Goal: Find contact information: Find contact information

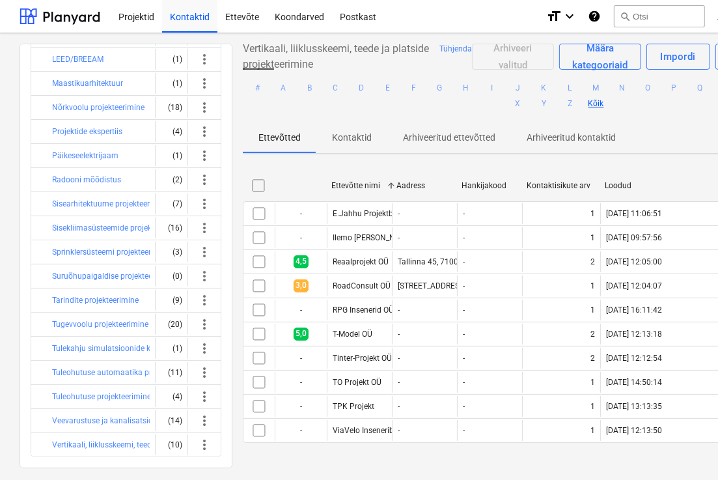
scroll to position [344, 0]
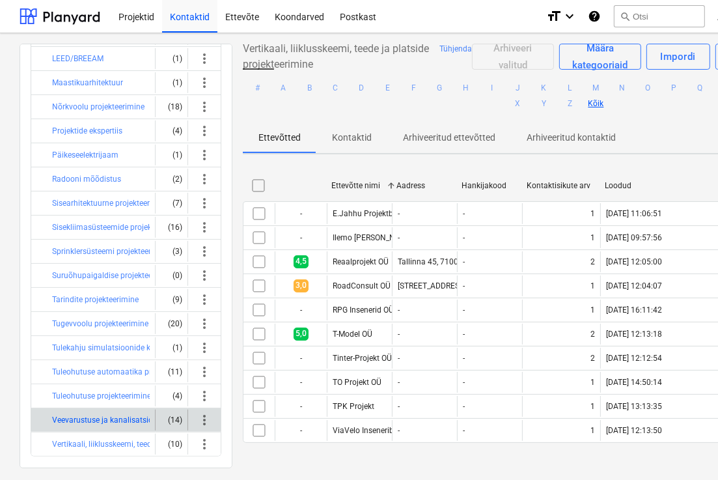
click at [91, 419] on button "Veevarustuse ja kanalisatsiooni projekteerimine" at bounding box center [136, 420] width 168 height 16
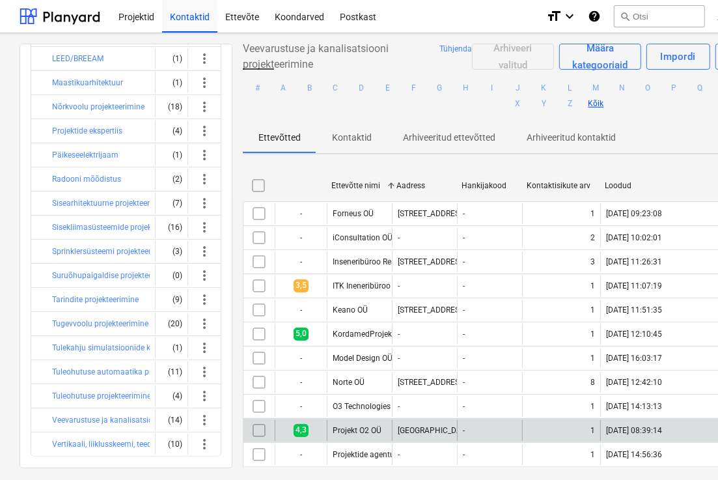
click at [594, 423] on div "1" at bounding box center [561, 430] width 78 height 21
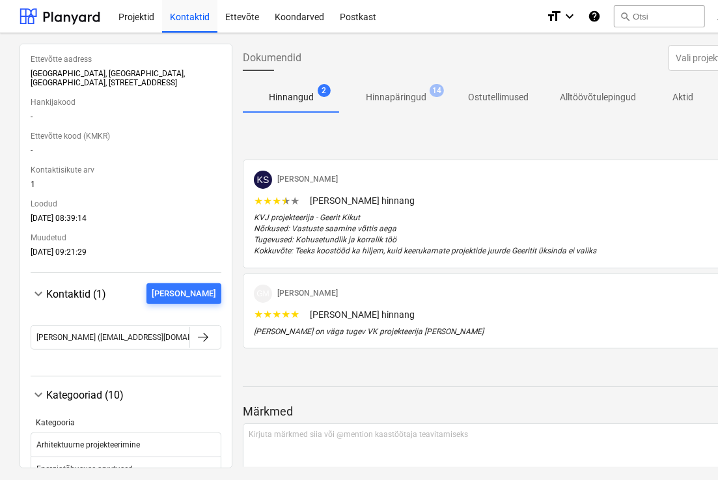
scroll to position [228, 0]
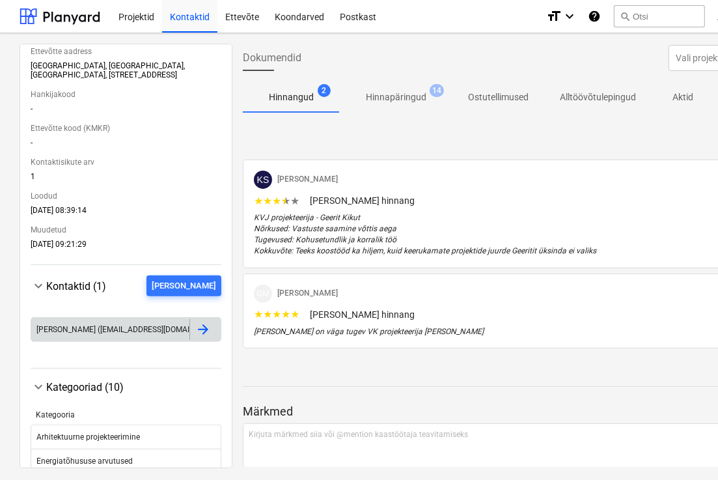
click at [198, 332] on div at bounding box center [203, 330] width 16 height 16
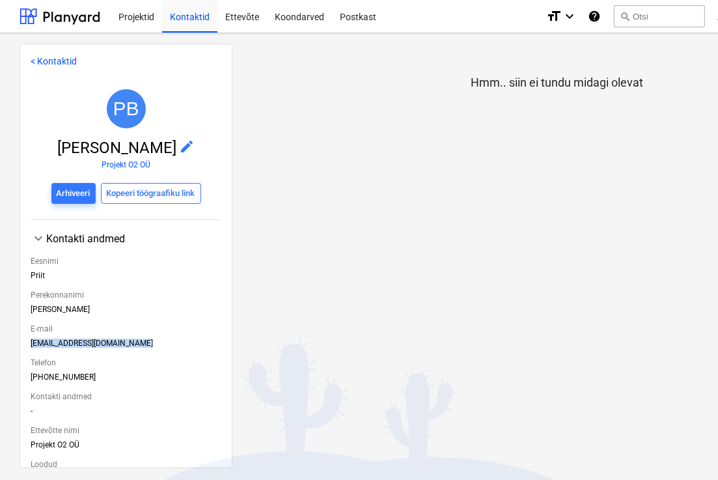
drag, startPoint x: 124, startPoint y: 346, endPoint x: 29, endPoint y: 348, distance: 95.7
click at [29, 348] on div "< Kontaktid PB [PERSON_NAME] edit Projekt O2 OÜ Arhiveeri Kopeeri töögraafiku l…" at bounding box center [126, 256] width 213 height 424
copy div "[EMAIL_ADDRESS][DOMAIN_NAME]"
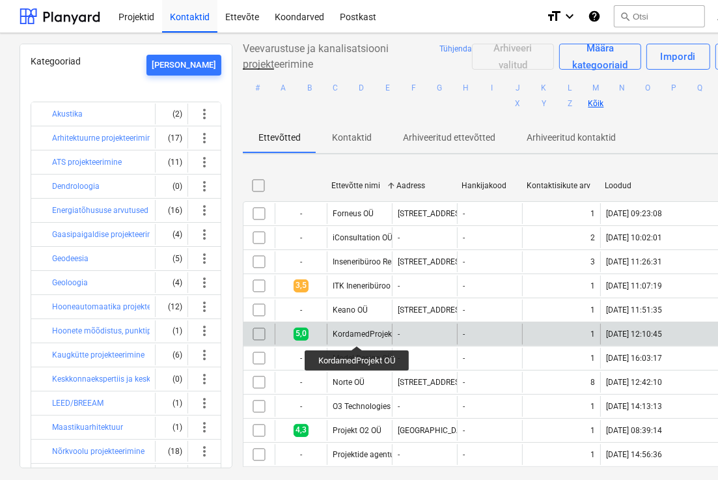
click at [358, 334] on div "KordamedProjekt OÜ" at bounding box center [370, 333] width 74 height 9
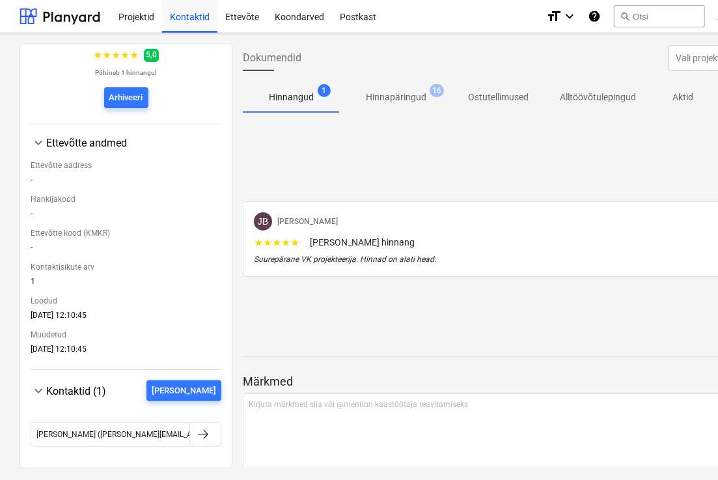
scroll to position [115, 0]
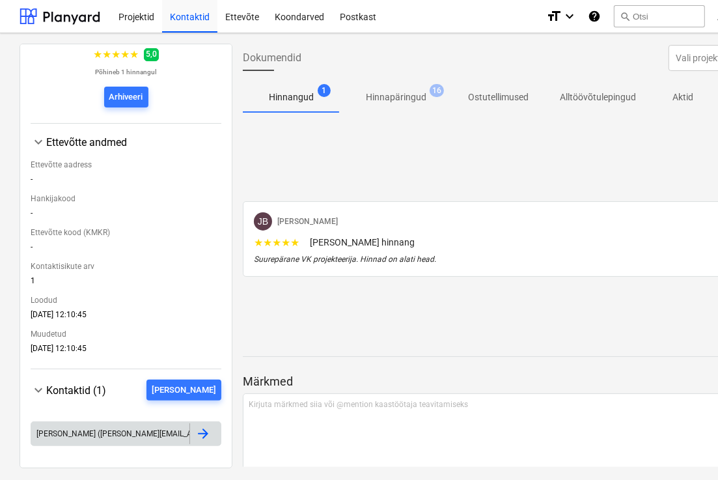
click at [199, 440] on div at bounding box center [203, 434] width 16 height 16
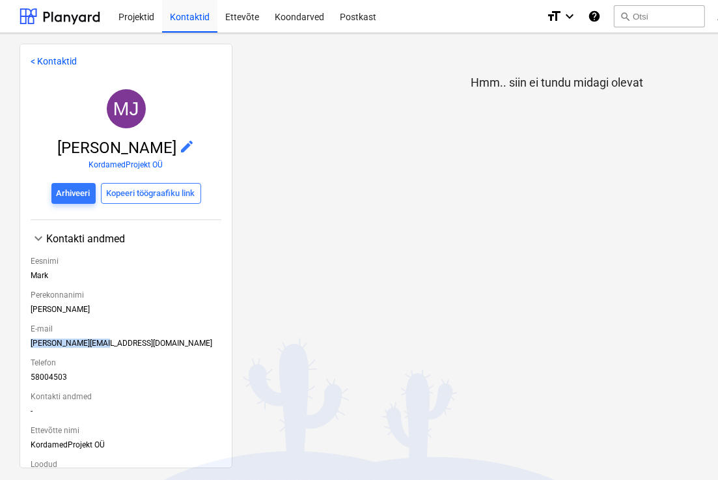
drag, startPoint x: 121, startPoint y: 346, endPoint x: 25, endPoint y: 350, distance: 96.4
click at [25, 350] on div "< Kontaktid [PERSON_NAME] edit KordamedProjekt OÜ Arhiveeri Kopeeri töögraafiku…" at bounding box center [126, 256] width 213 height 424
copy div "[PERSON_NAME][EMAIL_ADDRESS][DOMAIN_NAME]"
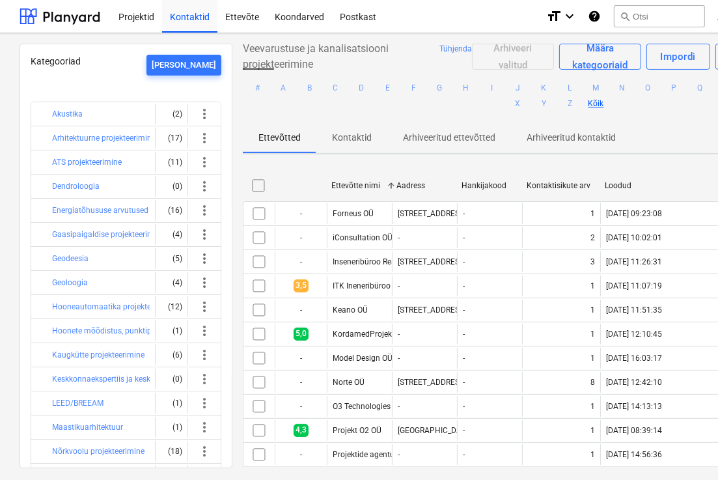
scroll to position [10, 0]
click at [588, 468] on div "1" at bounding box center [561, 478] width 78 height 21
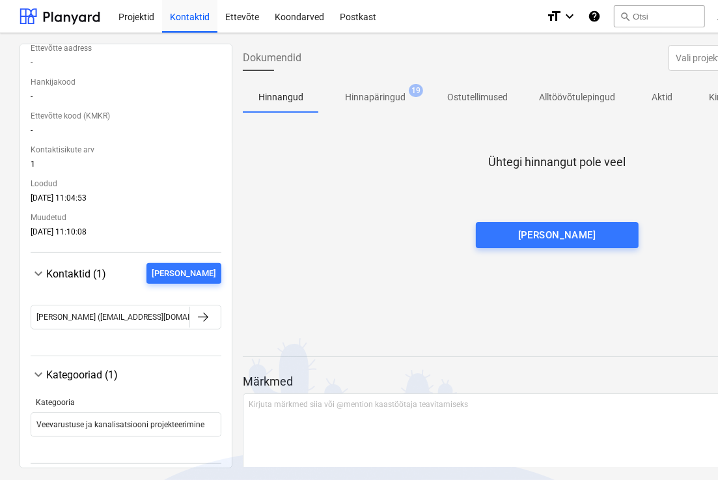
scroll to position [241, 0]
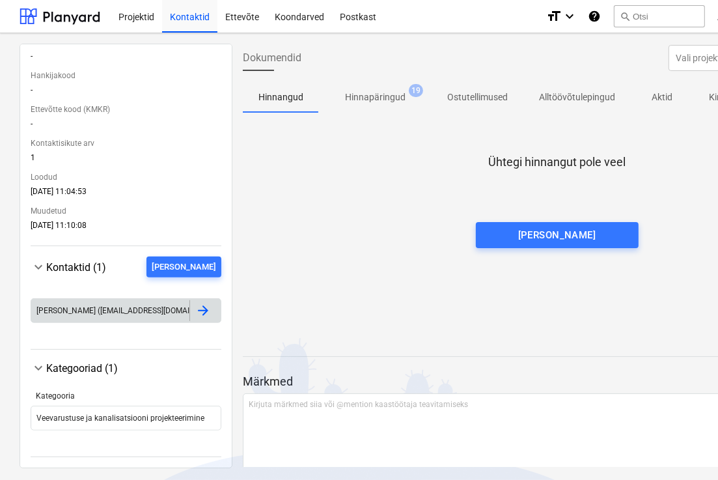
click at [195, 303] on div at bounding box center [203, 311] width 16 height 16
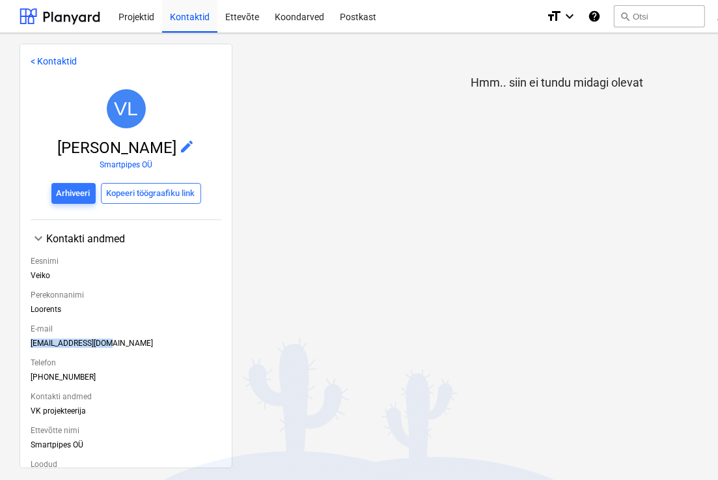
drag, startPoint x: 111, startPoint y: 332, endPoint x: 29, endPoint y: 338, distance: 82.2
click at [29, 338] on div "< Kontaktid VL Veiko Loorents edit Smartpipes OÜ Arhiveeri Kopeeri töögraafiku …" at bounding box center [126, 256] width 213 height 424
copy div "[EMAIL_ADDRESS][DOMAIN_NAME]"
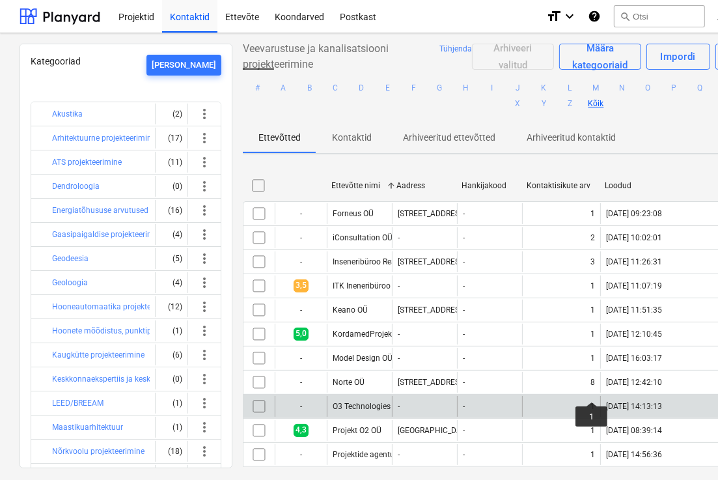
click at [592, 402] on div "1" at bounding box center [592, 406] width 5 height 9
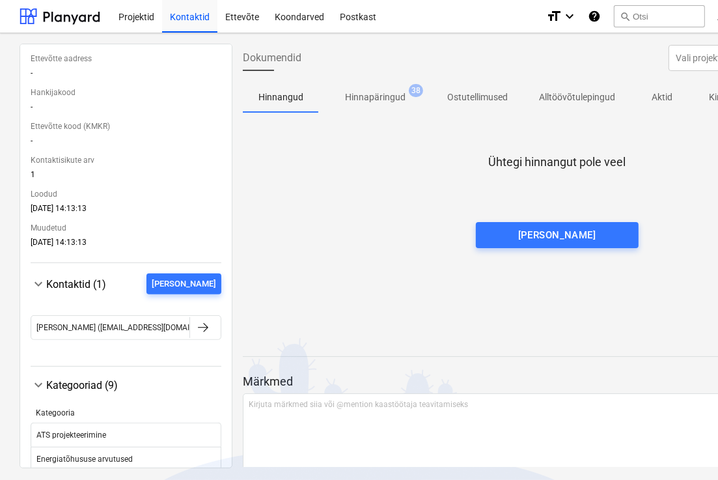
scroll to position [223, 0]
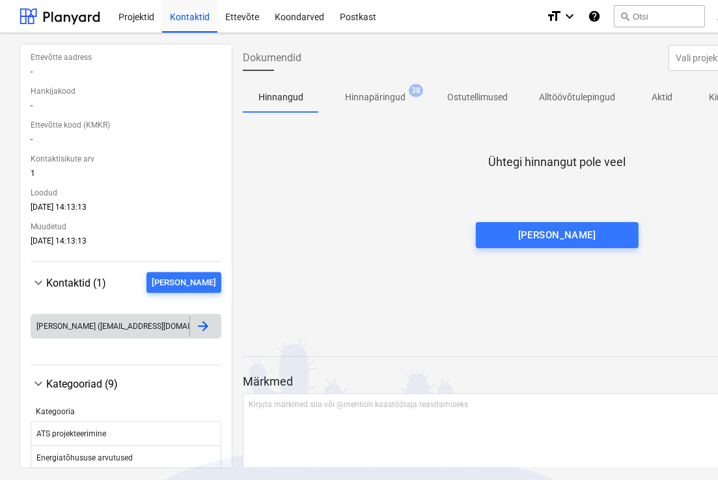
click at [189, 317] on div at bounding box center [204, 326] width 31 height 21
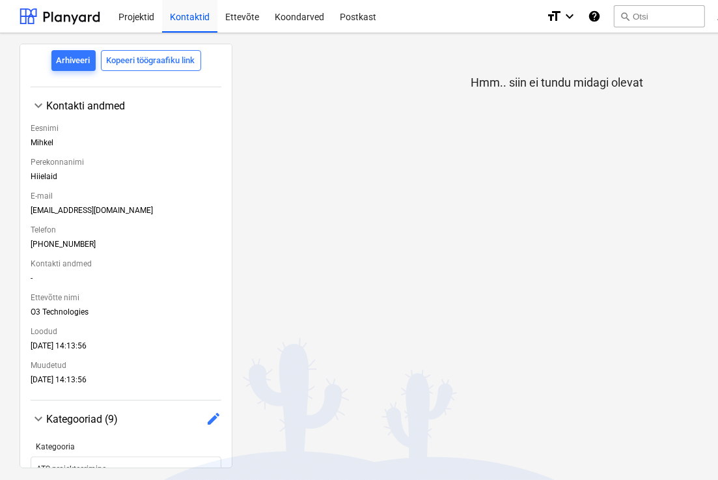
scroll to position [136, 0]
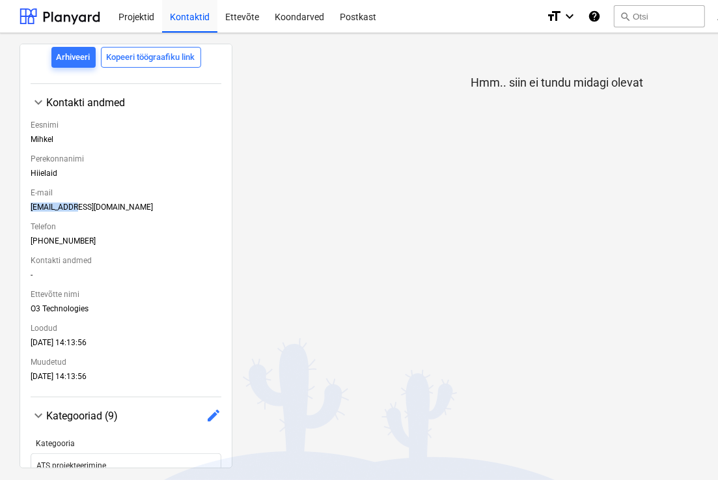
drag, startPoint x: 79, startPoint y: 199, endPoint x: 30, endPoint y: 200, distance: 49.5
click at [30, 200] on div "< Kontaktid [PERSON_NAME] edit O3 Technologies Arhiveeri Kopeeri töögraafiku li…" at bounding box center [126, 256] width 213 height 424
copy div "[EMAIL_ADDRESS][DOMAIN_NAME]"
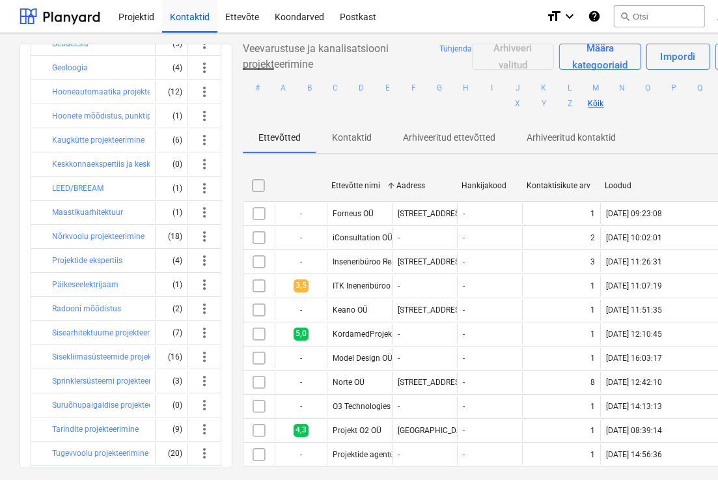
scroll to position [216, 0]
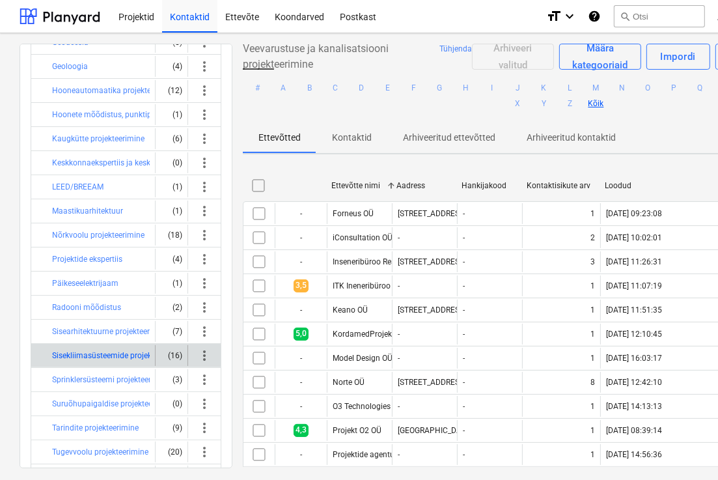
click at [118, 348] on button "Sisekliimasüsteemide projekteerimine" at bounding box center [118, 356] width 132 height 16
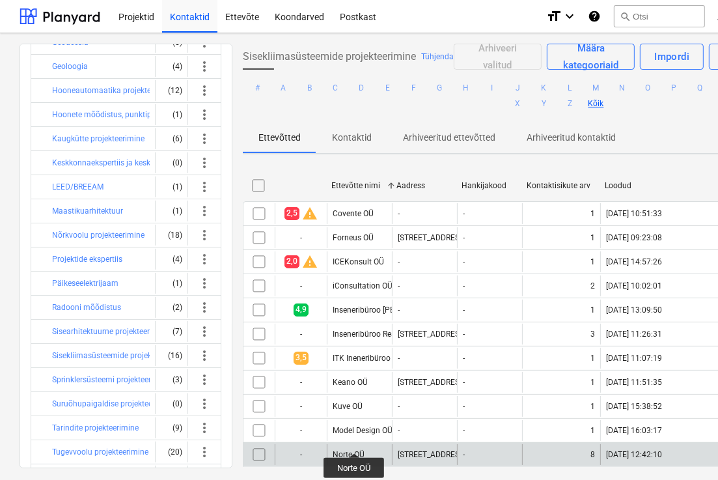
click at [355, 450] on div "Norte OÜ" at bounding box center [349, 454] width 32 height 9
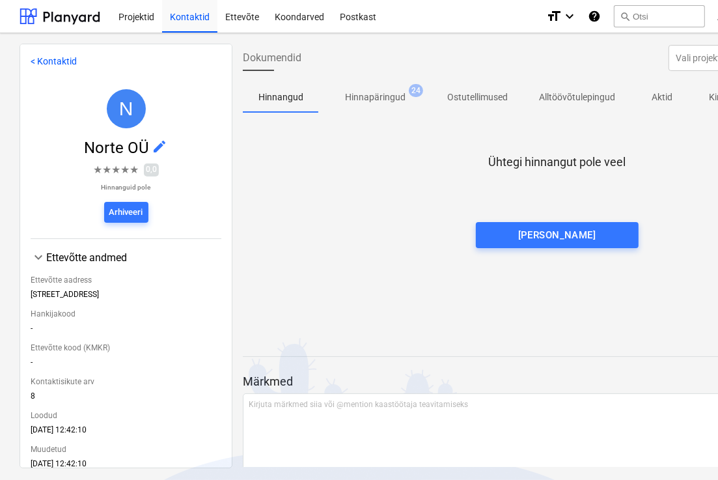
click at [392, 90] on p "Hinnapäringud" at bounding box center [375, 97] width 61 height 14
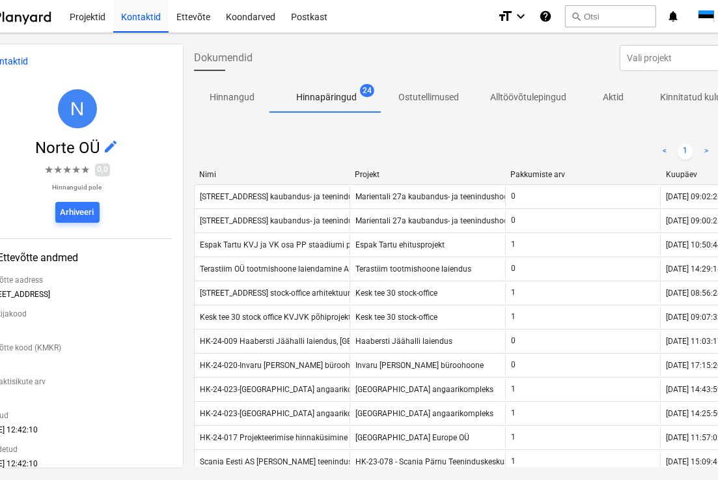
scroll to position [10, 48]
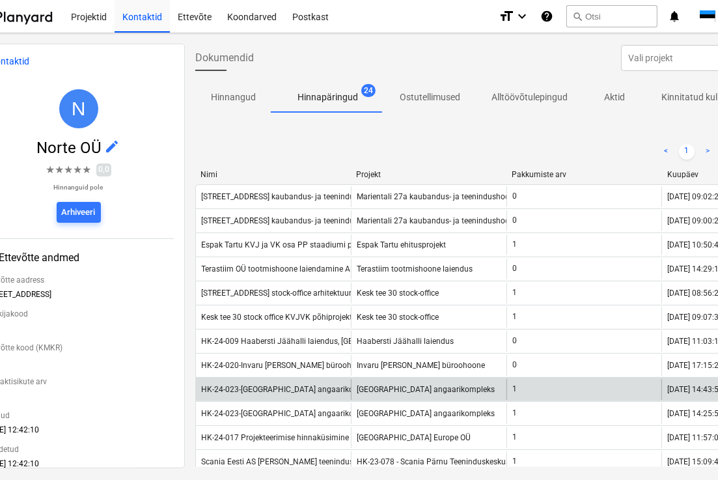
click at [287, 385] on div "HK-24-023-[GEOGRAPHIC_DATA] angaarikompleksi projekteerimine, [GEOGRAPHIC_DATA]…" at bounding box center [367, 389] width 332 height 9
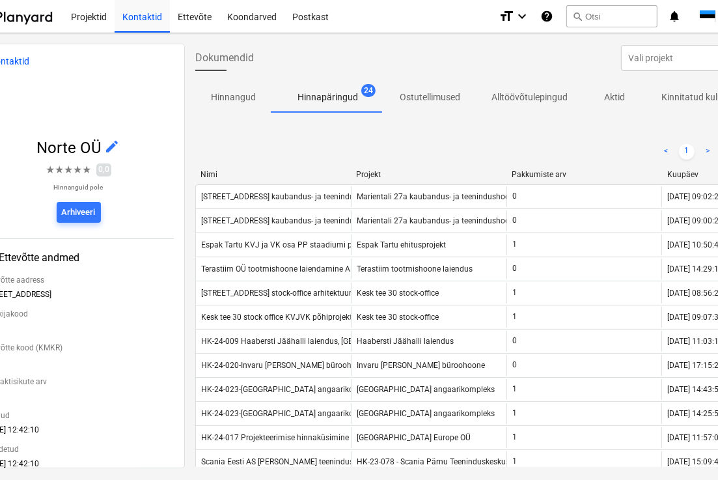
scroll to position [10, 48]
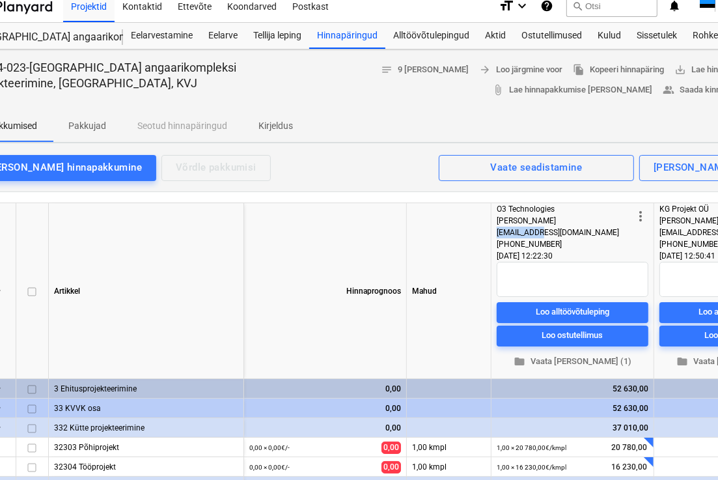
drag, startPoint x: 547, startPoint y: 230, endPoint x: 496, endPoint y: 232, distance: 51.5
click at [496, 232] on div "more_vert O3 Technologies [PERSON_NAME] [EMAIL_ADDRESS][DOMAIN_NAME] [PHONE_NUM…" at bounding box center [572, 291] width 163 height 176
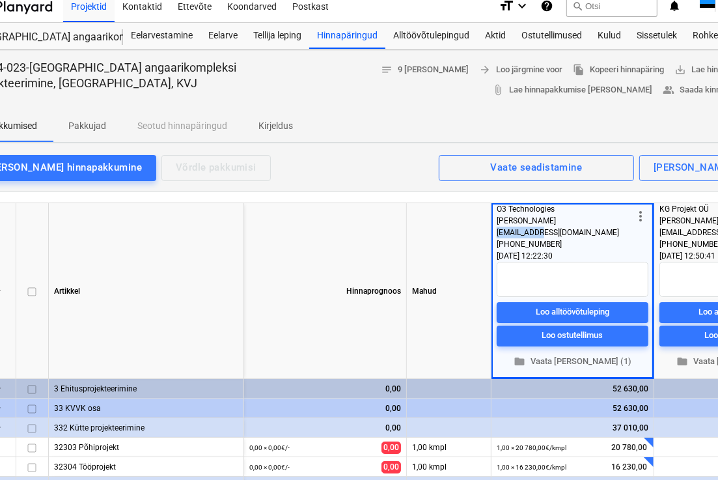
copy span "[EMAIL_ADDRESS][DOMAIN_NAME]"
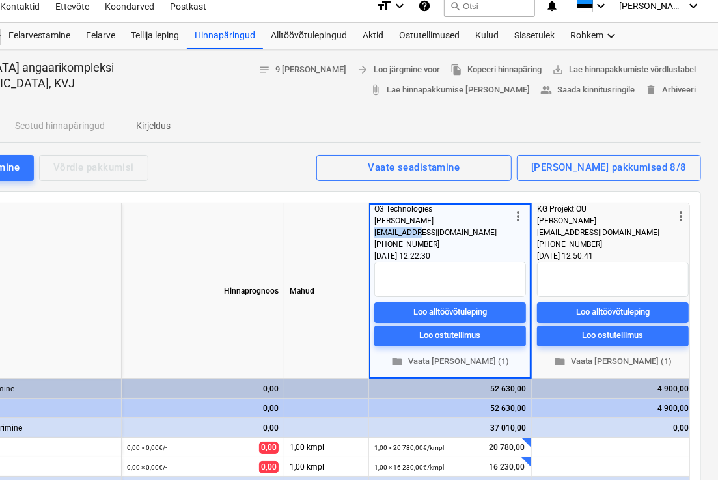
scroll to position [10, 172]
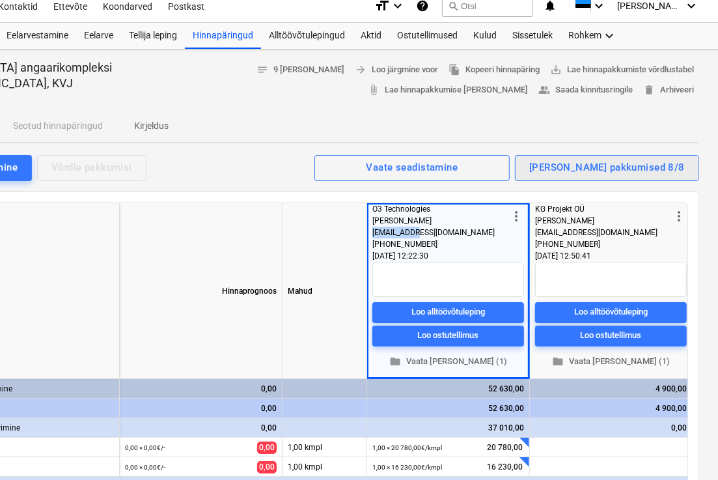
click at [622, 169] on div "[PERSON_NAME] pakkumised 8/8" at bounding box center [607, 167] width 156 height 17
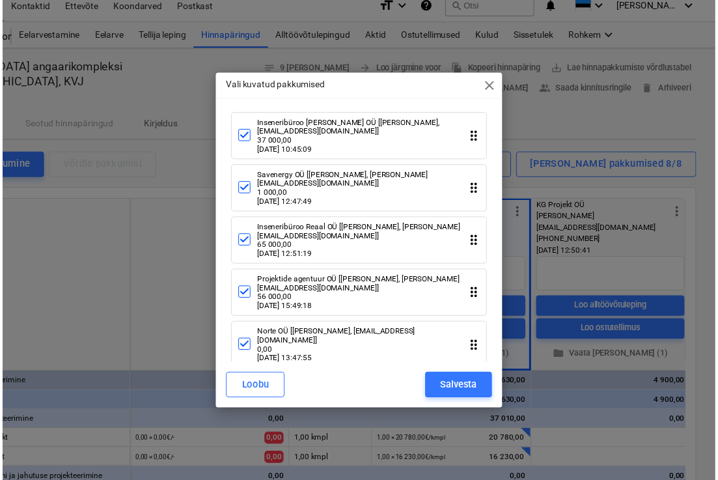
scroll to position [114, 0]
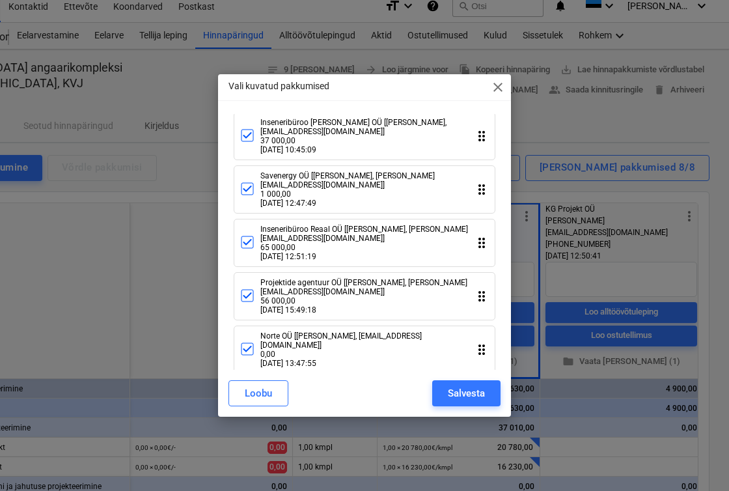
drag, startPoint x: 500, startPoint y: 247, endPoint x: 503, endPoint y: 322, distance: 74.3
click at [503, 321] on div "O3 Technologies [[PERSON_NAME], [EMAIL_ADDRESS][DOMAIN_NAME]] 52 630,00 [DATE] …" at bounding box center [364, 242] width 293 height 256
click at [499, 89] on span "close" at bounding box center [498, 87] width 16 height 16
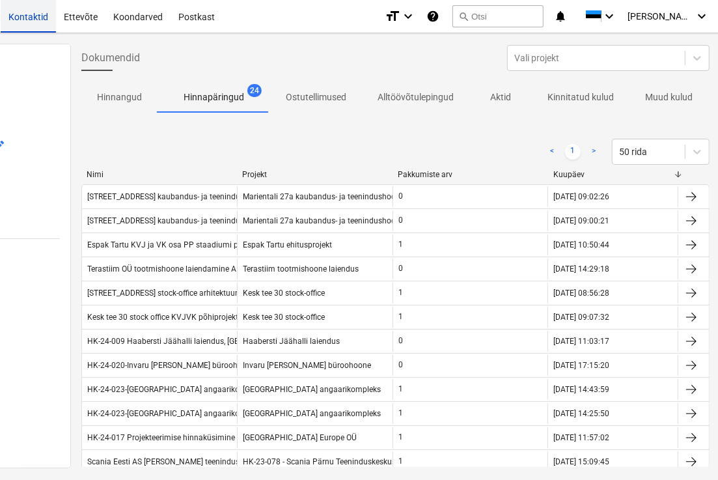
scroll to position [10, 48]
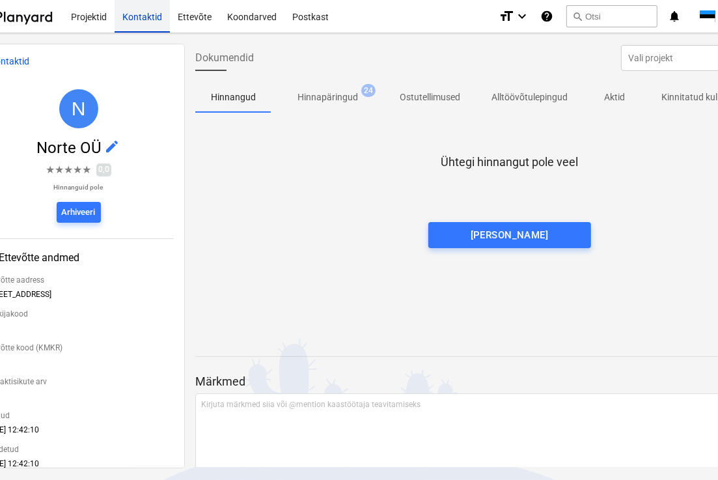
scroll to position [10, 0]
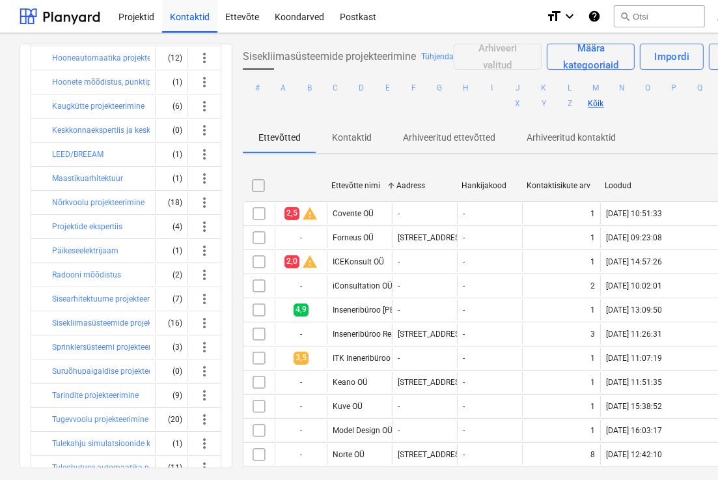
scroll to position [255, 0]
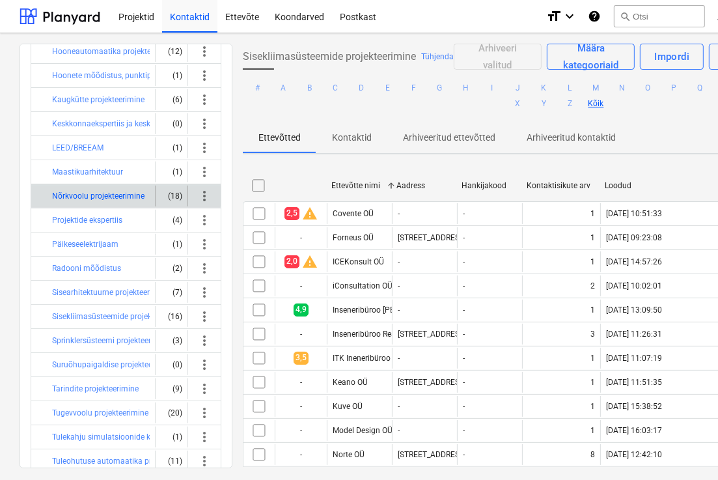
click at [105, 188] on button "Nõrkvoolu projekteerimine" at bounding box center [98, 196] width 92 height 16
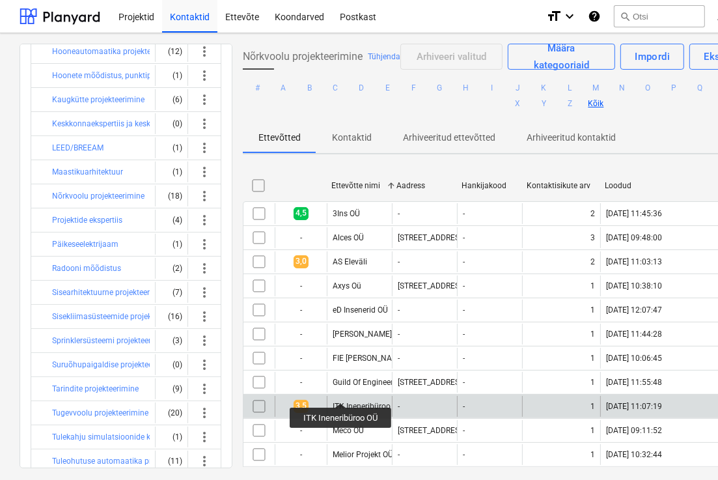
click at [341, 402] on div "ITK Ineneribüroo OÜ" at bounding box center [368, 406] width 70 height 9
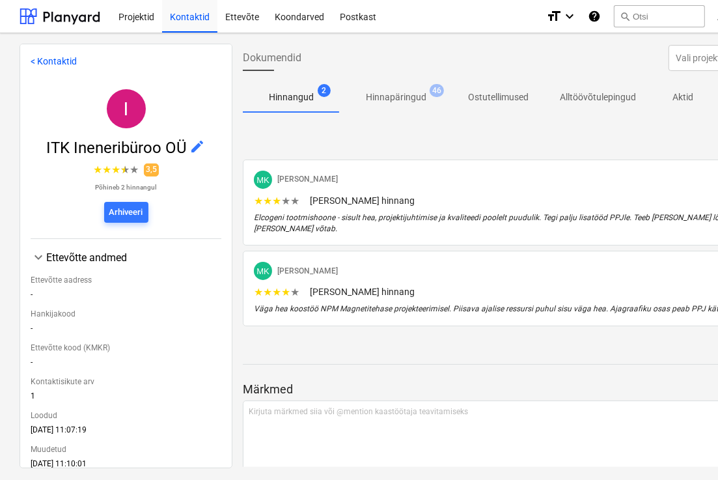
scroll to position [398, 0]
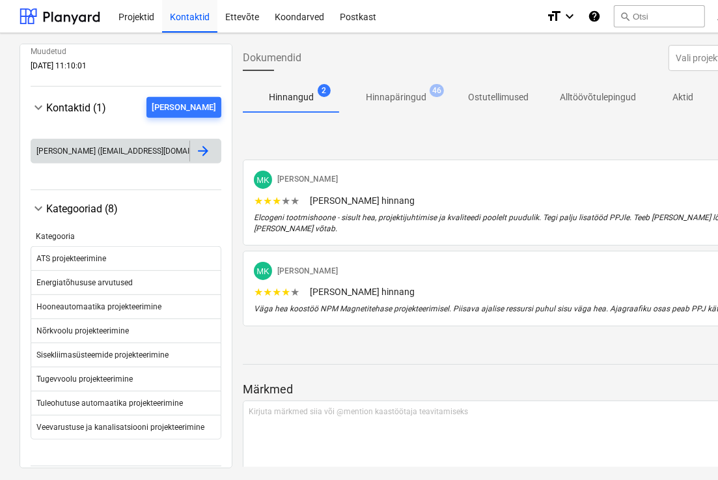
click at [195, 148] on div at bounding box center [203, 151] width 16 height 16
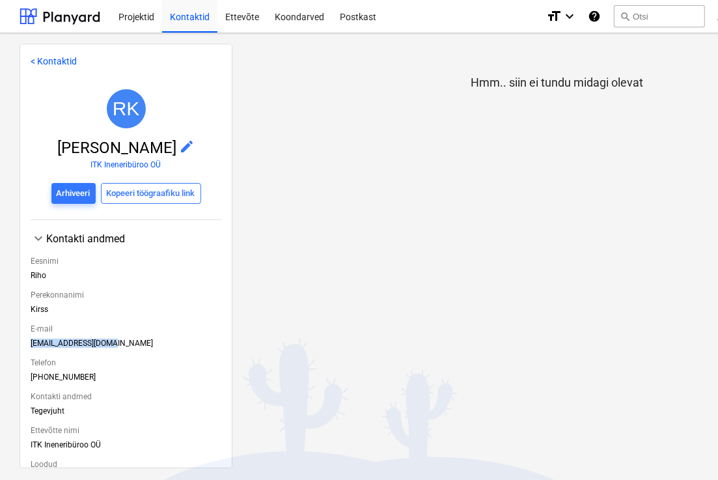
drag, startPoint x: 111, startPoint y: 337, endPoint x: 32, endPoint y: 335, distance: 78.8
click at [32, 338] on div "[EMAIL_ADDRESS][DOMAIN_NAME]" at bounding box center [126, 345] width 191 height 14
copy div "[EMAIL_ADDRESS][DOMAIN_NAME]"
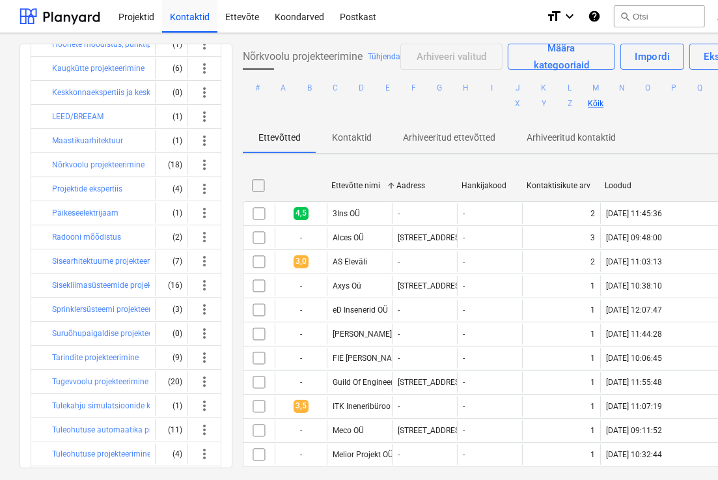
scroll to position [287, 0]
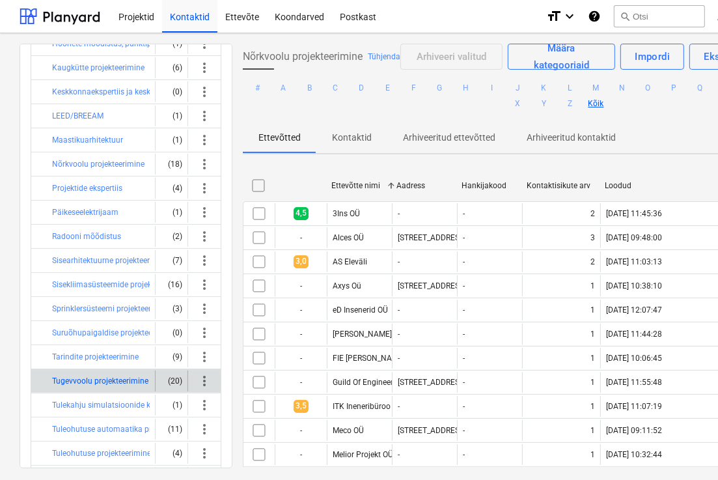
click at [112, 373] on button "Tugevvoolu projekteerimine" at bounding box center [100, 381] width 96 height 16
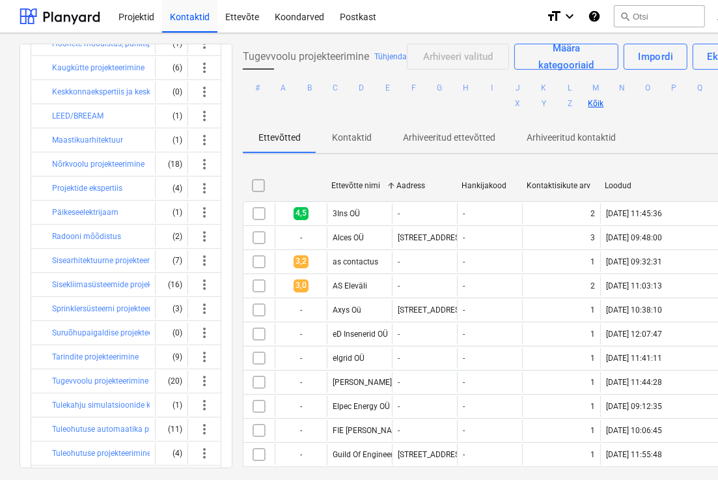
scroll to position [344, 0]
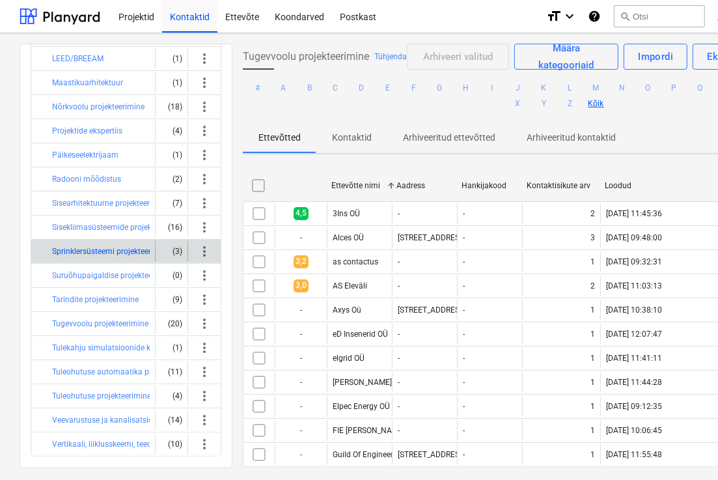
click at [99, 243] on button "Sprinklersüsteemi projekteerimine" at bounding box center [111, 251] width 118 height 16
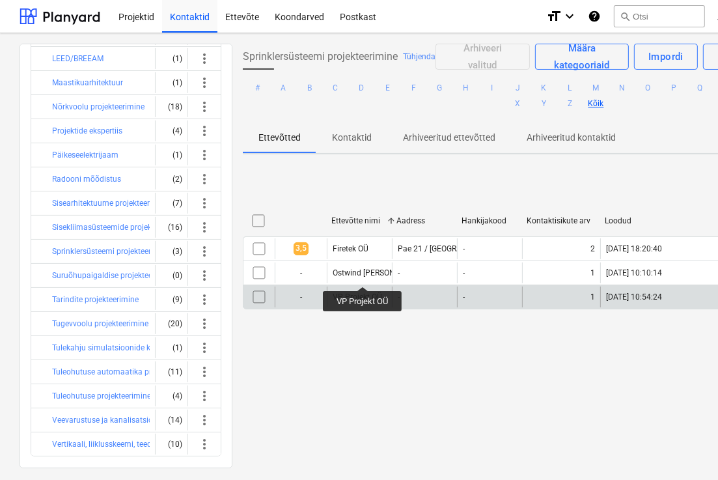
click at [363, 292] on div "VP Projekt OÜ" at bounding box center [357, 296] width 49 height 9
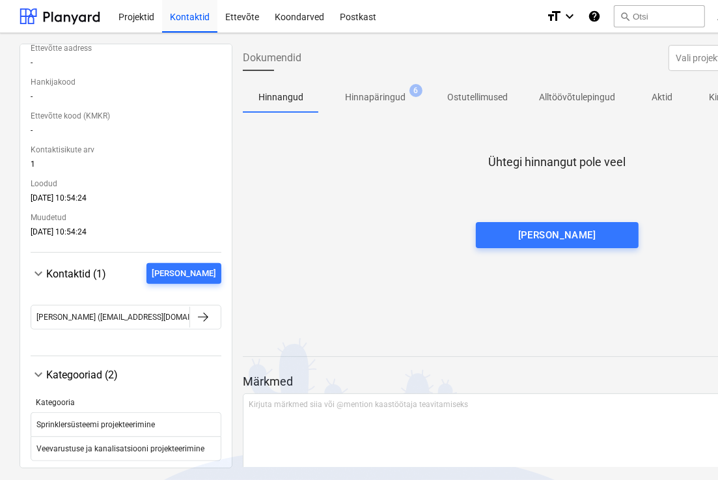
scroll to position [266, 0]
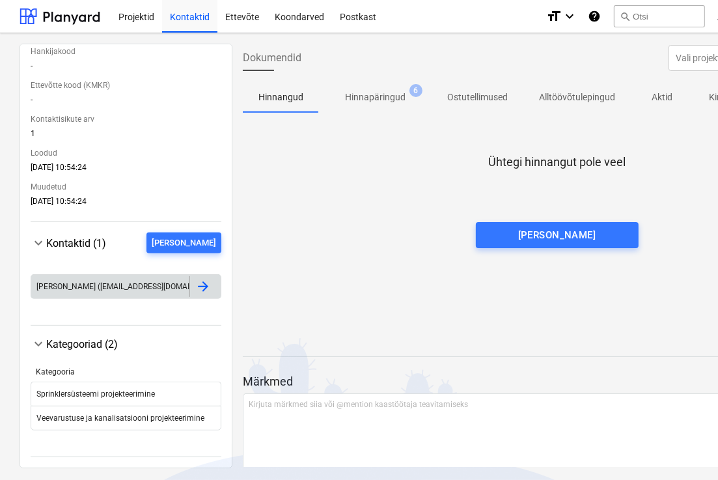
click at [195, 279] on div at bounding box center [203, 287] width 16 height 16
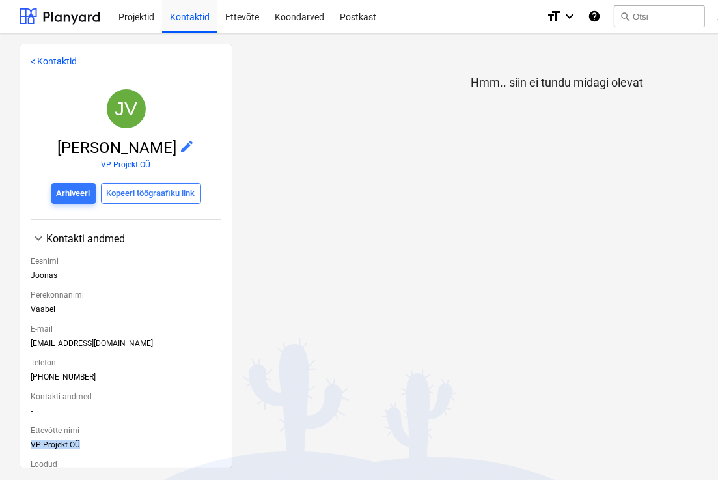
drag, startPoint x: 86, startPoint y: 436, endPoint x: 31, endPoint y: 437, distance: 54.7
click at [31, 440] on div "VP Projekt OÜ" at bounding box center [126, 447] width 191 height 14
drag, startPoint x: 92, startPoint y: 329, endPoint x: 84, endPoint y: 337, distance: 10.6
click at [84, 337] on div "E-mail [PERSON_NAME][EMAIL_ADDRESS][DOMAIN_NAME]" at bounding box center [126, 336] width 191 height 34
copy div "[EMAIL_ADDRESS][DOMAIN_NAME]"
